Goal: Task Accomplishment & Management: Manage account settings

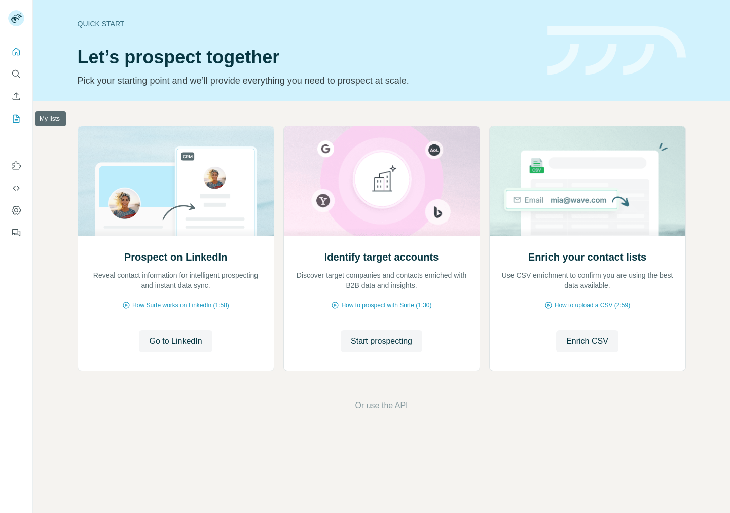
click at [17, 115] on icon "My lists" at bounding box center [16, 119] width 7 height 8
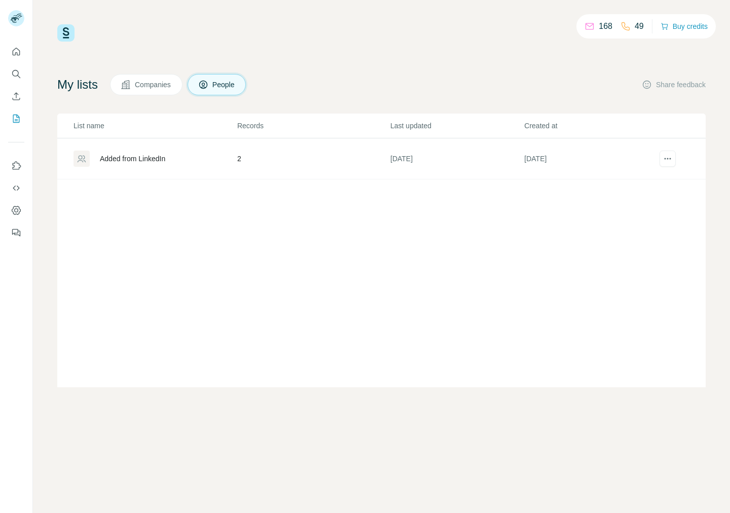
click at [187, 156] on div "Added from LinkedIn" at bounding box center [154, 159] width 163 height 16
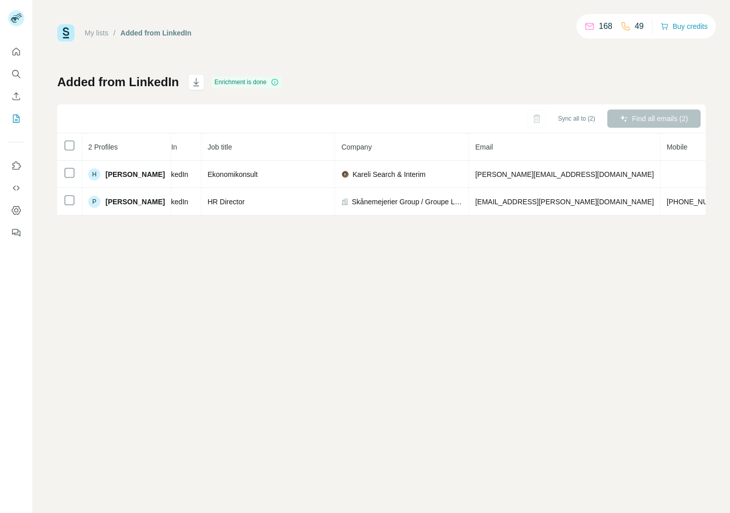
scroll to position [0, 92]
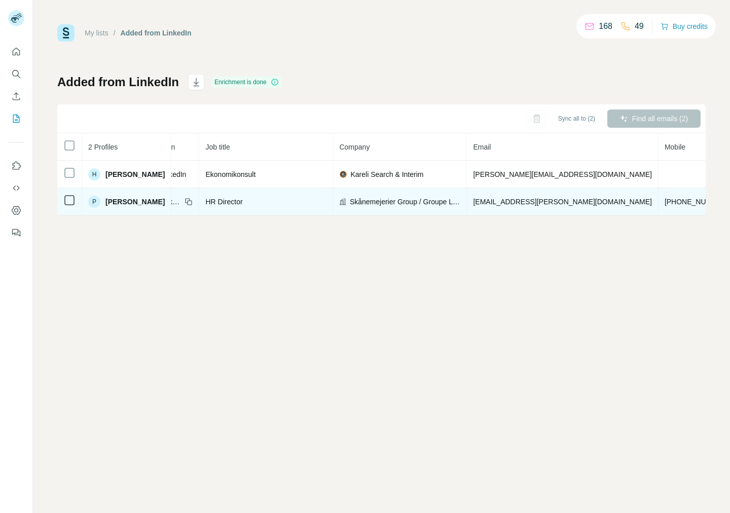
drag, startPoint x: 521, startPoint y: 215, endPoint x: 443, endPoint y: 214, distance: 78.6
click at [443, 214] on tr "P [PERSON_NAME] Found LinkedIn HR Director Skånemejerier Group / Groupe Lactali…" at bounding box center [448, 201] width 965 height 27
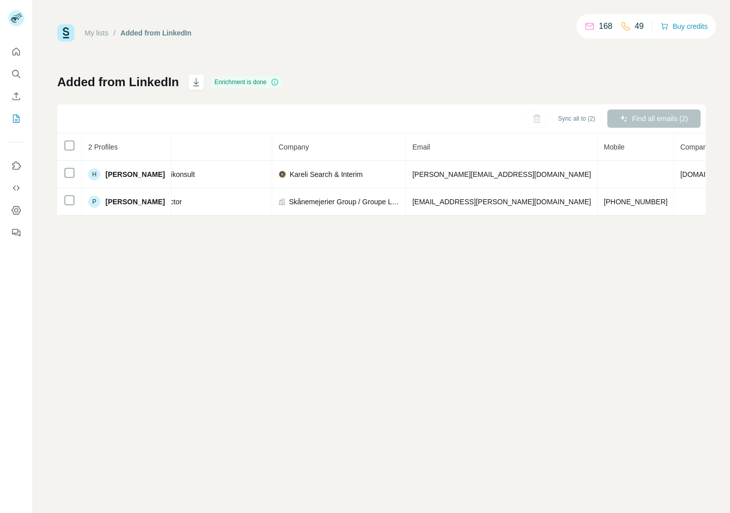
scroll to position [0, 174]
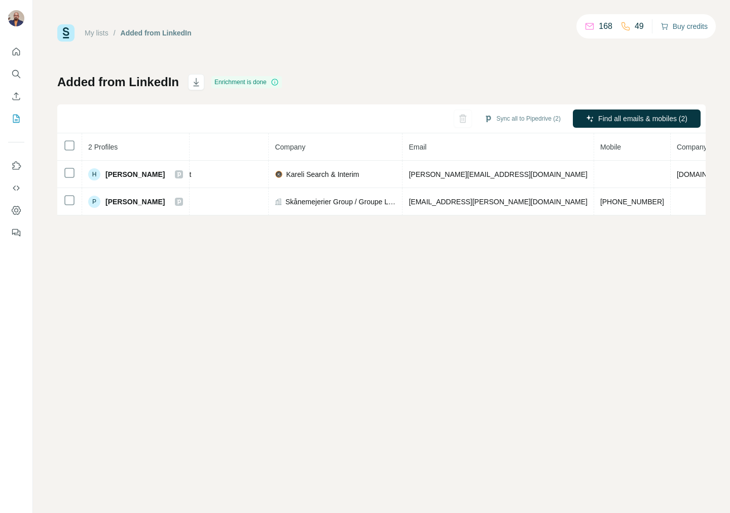
click at [681, 30] on button "Buy credits" at bounding box center [683, 26] width 47 height 14
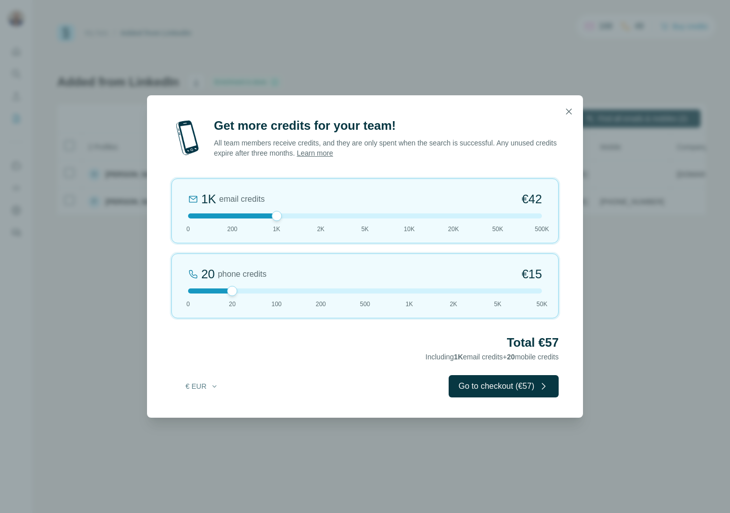
drag, startPoint x: 230, startPoint y: 215, endPoint x: 286, endPoint y: 216, distance: 56.3
click at [286, 216] on div at bounding box center [365, 215] width 354 height 5
drag, startPoint x: 278, startPoint y: 216, endPoint x: 220, endPoint y: 216, distance: 57.8
click at [217, 217] on div at bounding box center [365, 215] width 354 height 5
click at [572, 113] on icon "button" at bounding box center [569, 111] width 10 height 10
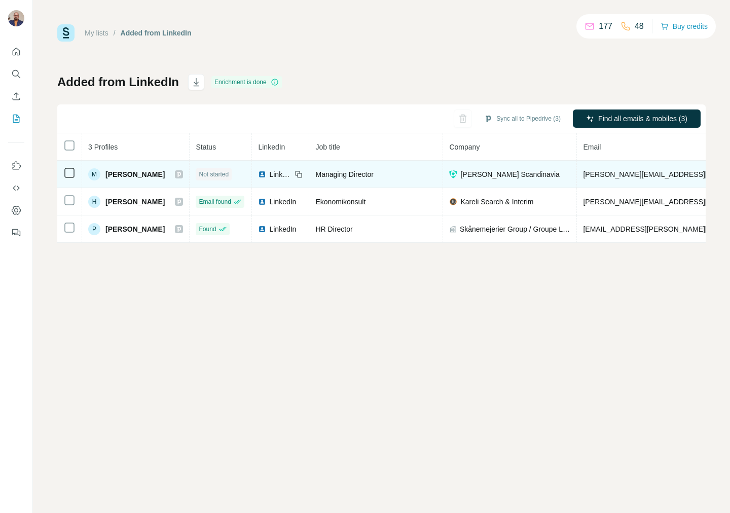
click at [206, 171] on span "Not started" at bounding box center [214, 174] width 30 height 9
click at [296, 172] on icon at bounding box center [298, 173] width 5 height 5
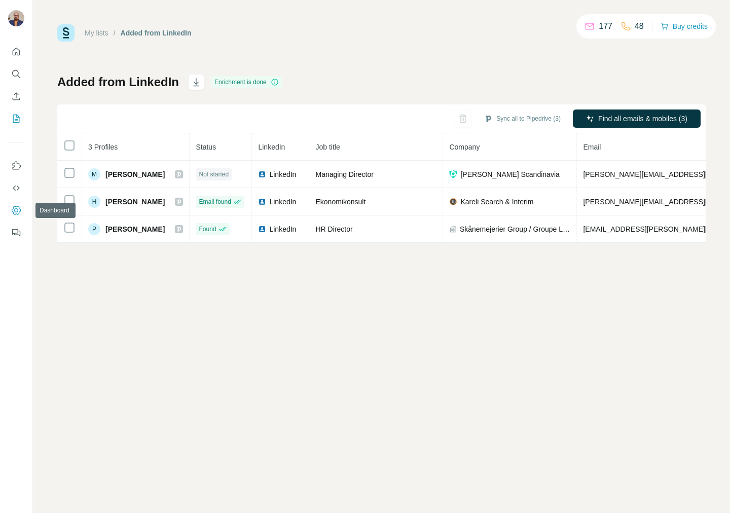
click at [17, 202] on button "Dashboard" at bounding box center [16, 210] width 16 height 18
click at [205, 148] on span "Status" at bounding box center [206, 147] width 20 height 8
click at [16, 52] on icon "Quick start" at bounding box center [16, 52] width 10 height 10
